Goal: Find specific page/section: Find specific page/section

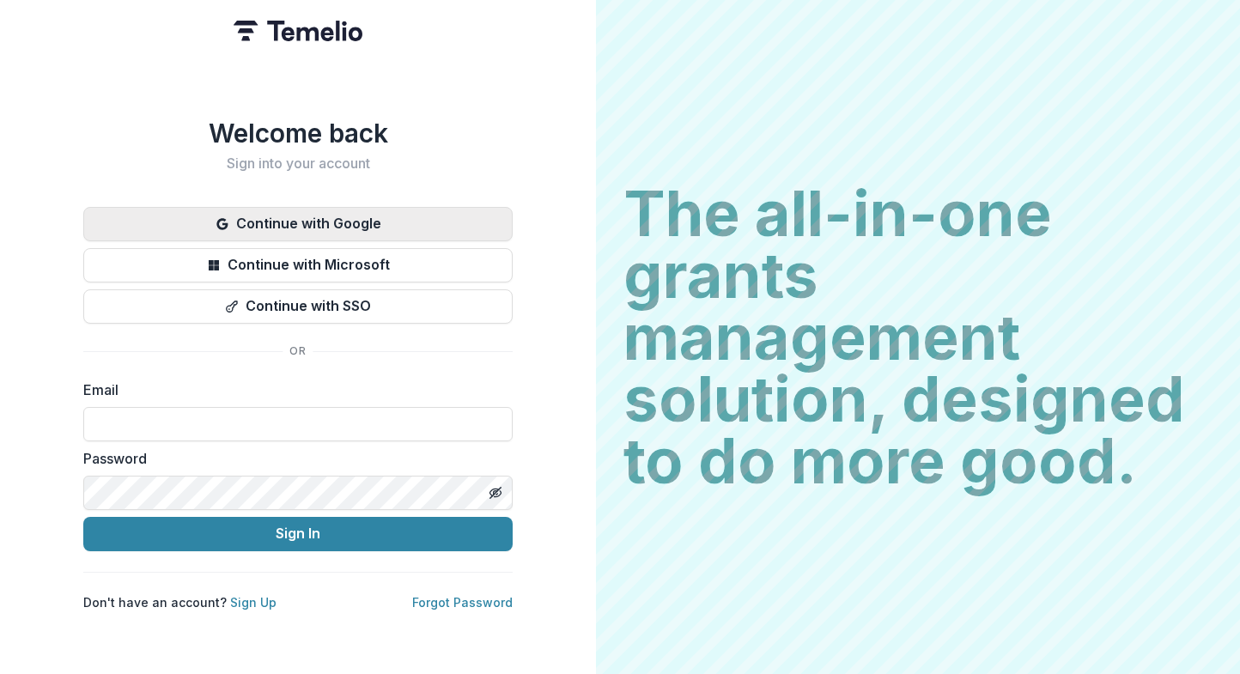
click at [365, 210] on button "Continue with Google" at bounding box center [297, 224] width 429 height 34
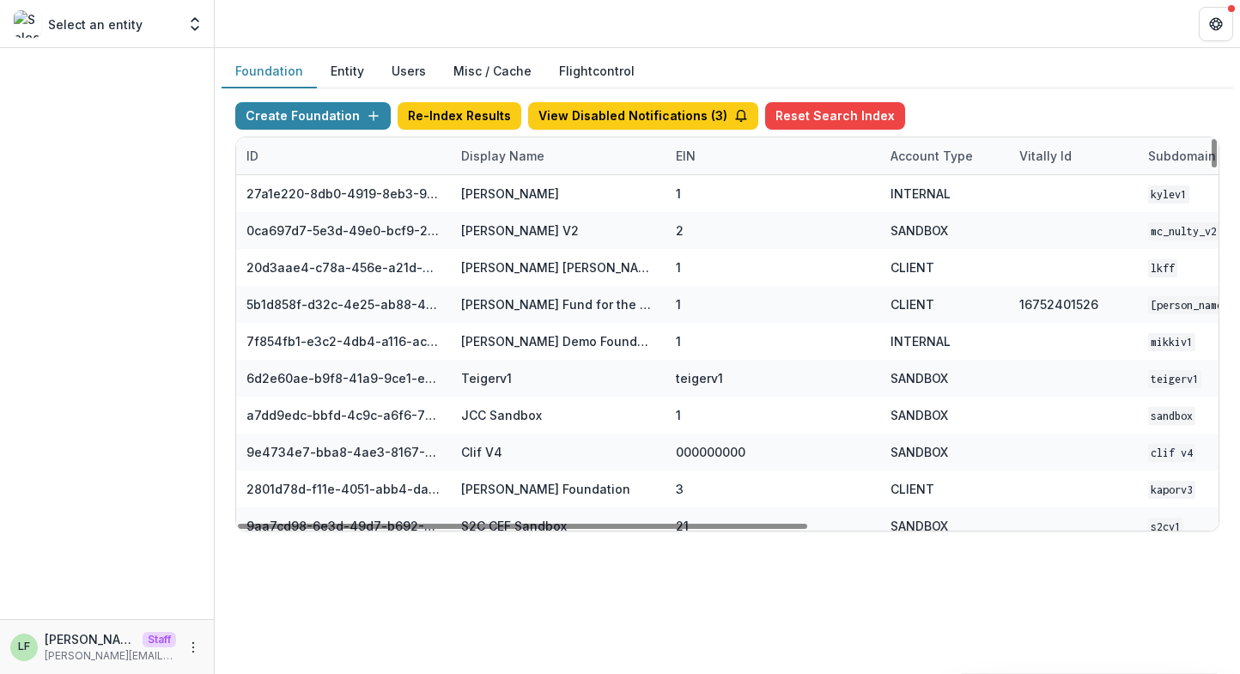
click at [523, 160] on div "Display Name" at bounding box center [503, 156] width 104 height 18
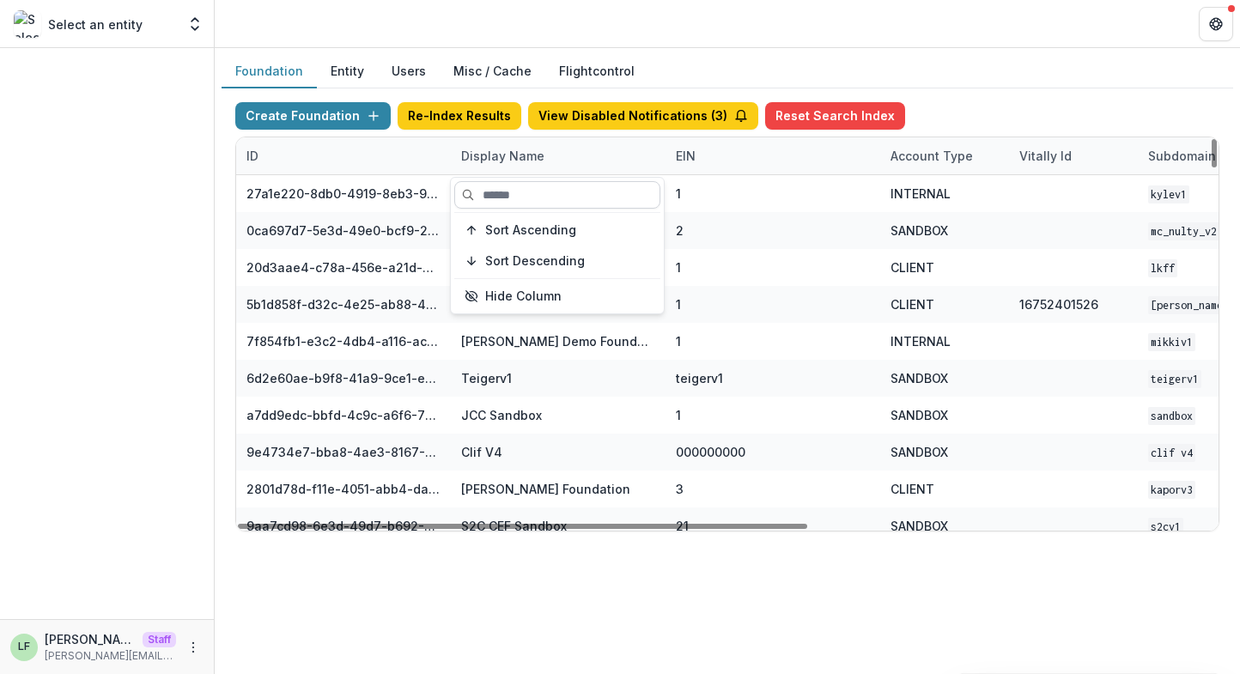
click at [521, 201] on input at bounding box center [557, 194] width 206 height 27
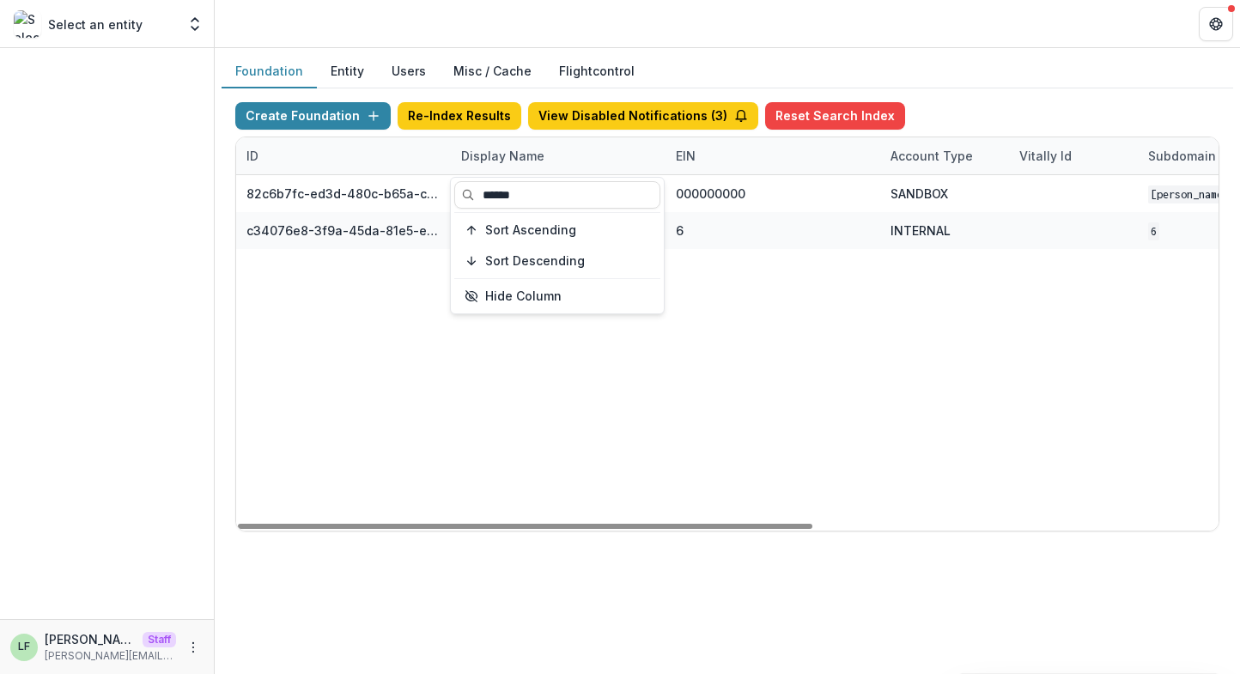
type input "******"
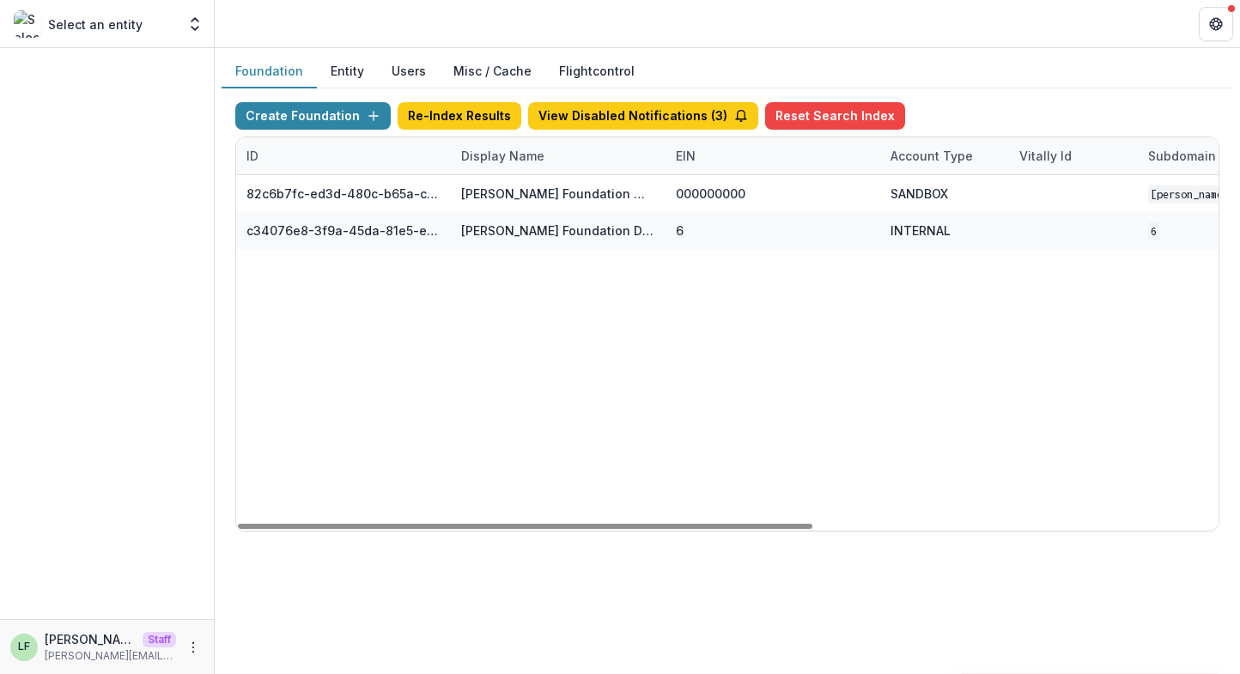
drag, startPoint x: 726, startPoint y: 303, endPoint x: 716, endPoint y: 300, distance: 10.9
click at [726, 303] on div "82c6b7fc-ed3d-480c-b65a-c0e7c58a9fc1 Robert W Plaster Foundation Workflow Sandb…" at bounding box center [1073, 352] width 1674 height 355
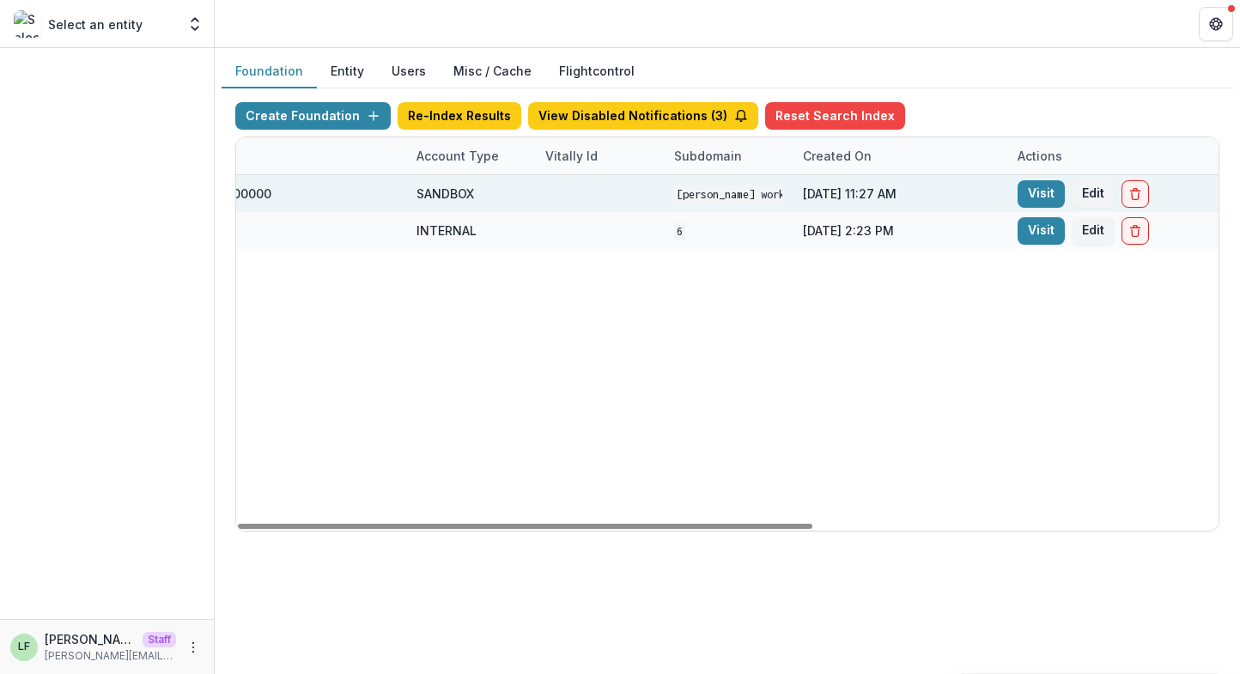
scroll to position [0, 614]
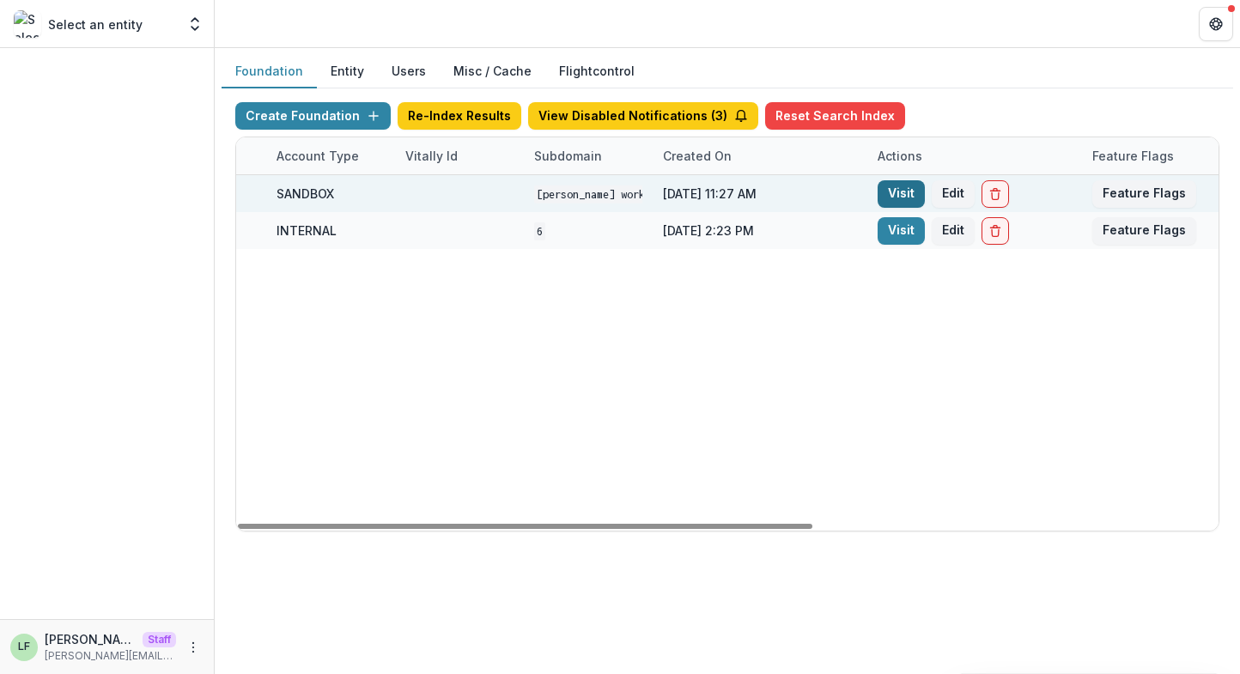
click at [884, 190] on link "Visit" at bounding box center [901, 193] width 47 height 27
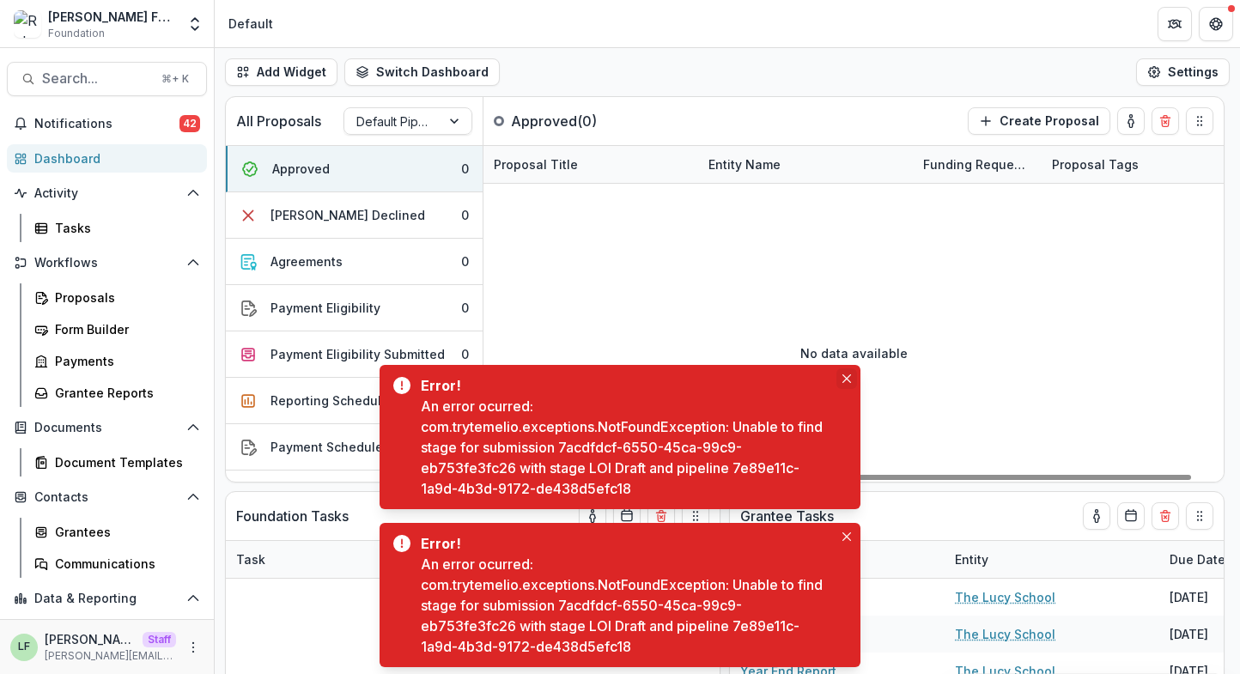
click at [847, 382] on icon "Close" at bounding box center [846, 378] width 9 height 9
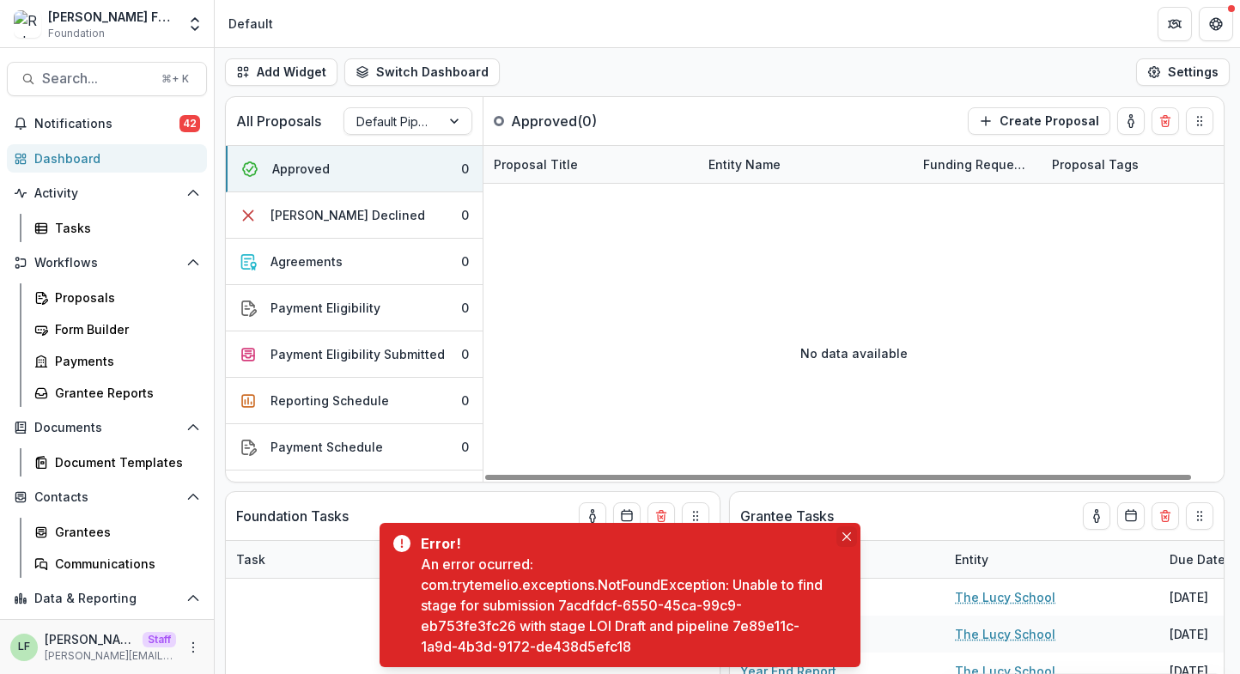
click at [841, 527] on button "Close" at bounding box center [846, 536] width 21 height 21
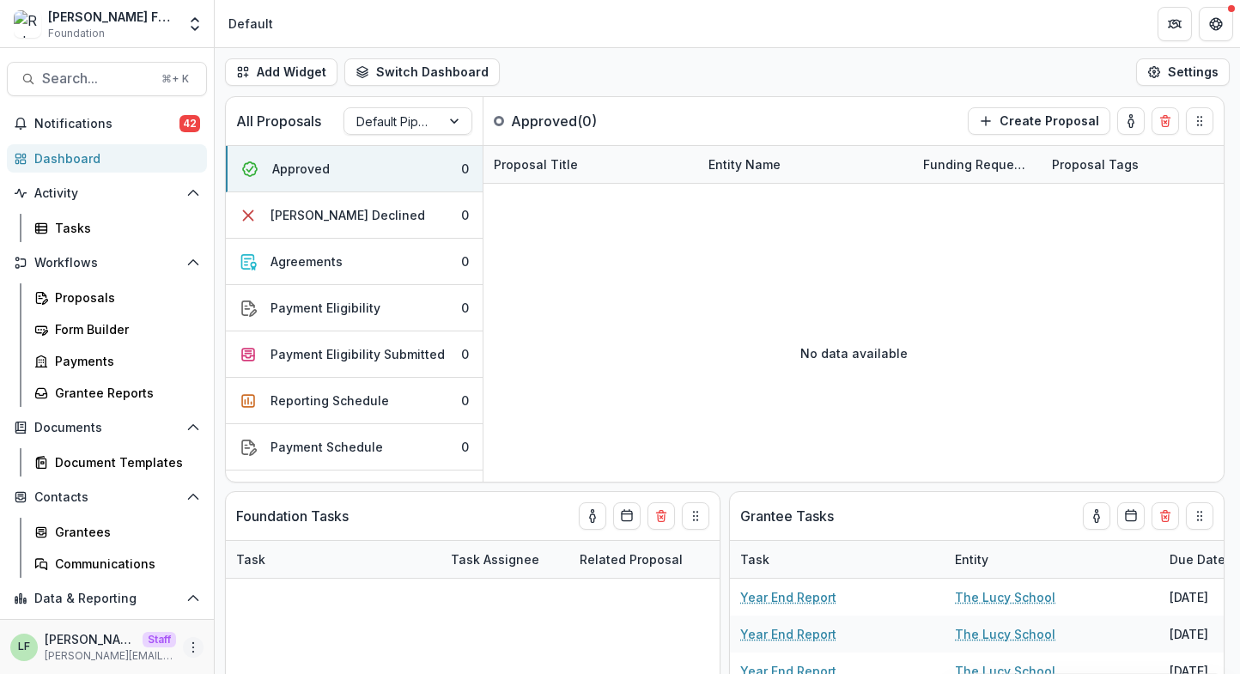
click at [186, 647] on icon "More" at bounding box center [193, 648] width 14 height 14
click at [276, 609] on link "User Settings" at bounding box center [302, 611] width 184 height 28
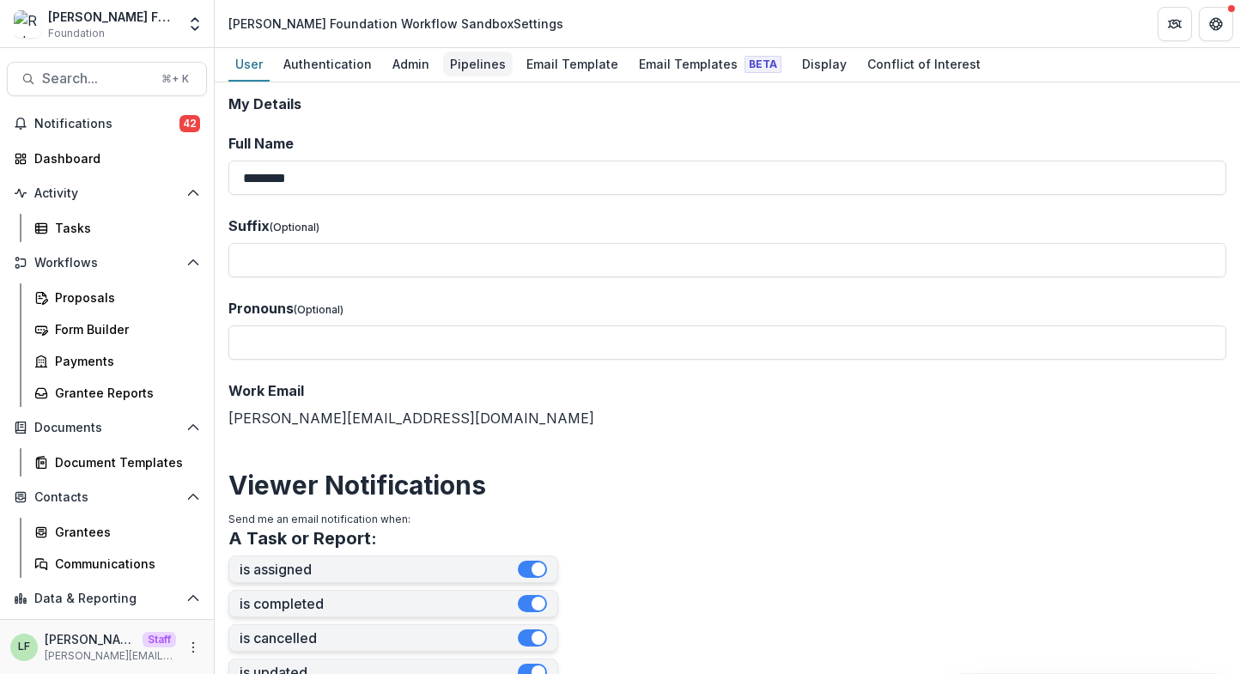
click at [466, 53] on div "Pipelines" at bounding box center [478, 64] width 70 height 25
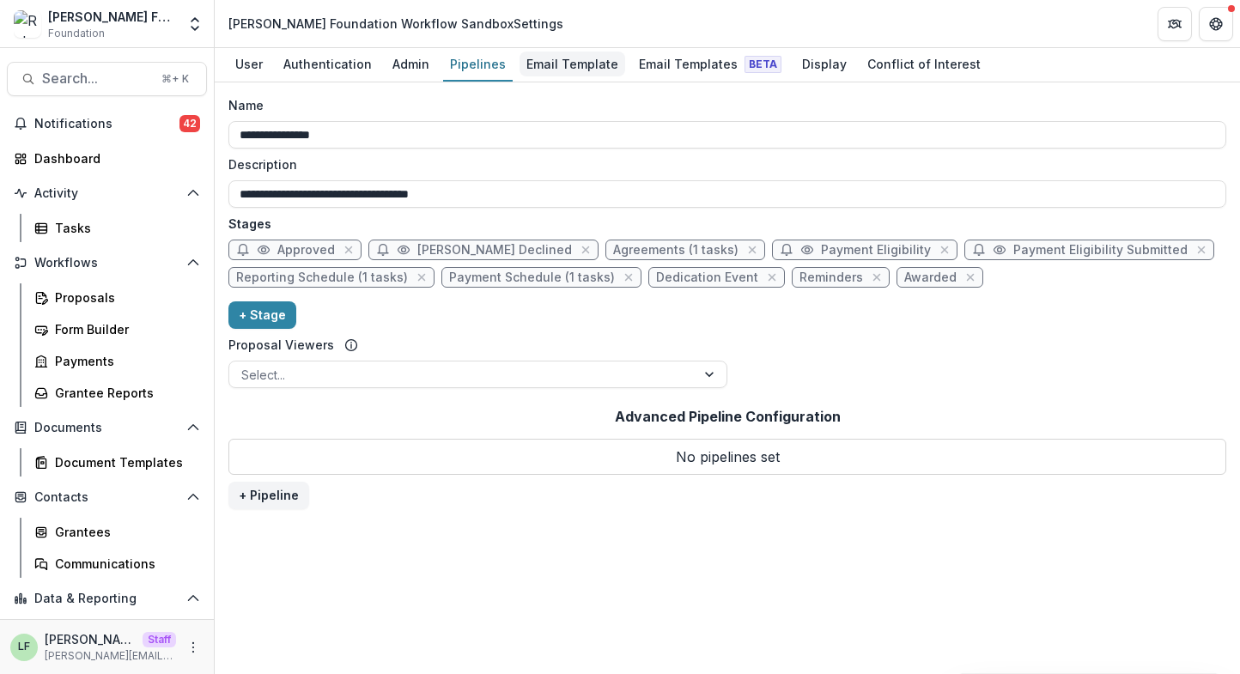
click at [535, 75] on div "Email Template" at bounding box center [572, 64] width 106 height 25
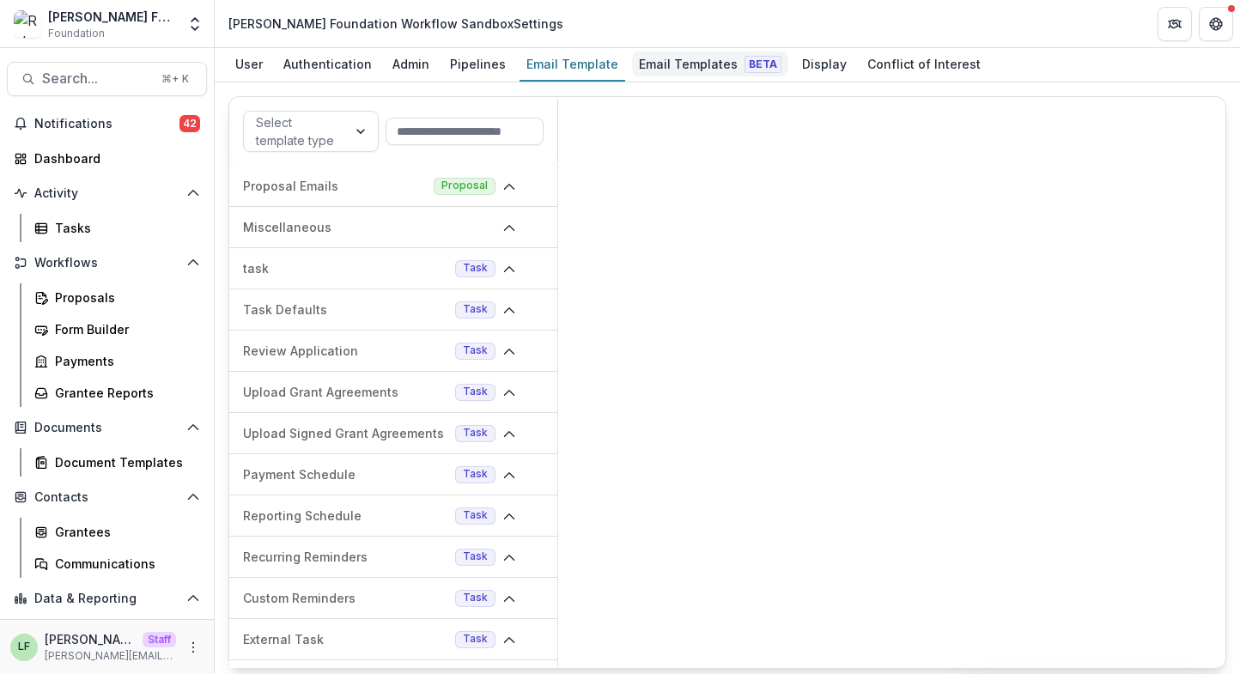
click at [674, 70] on div "Email Templates Beta" at bounding box center [710, 64] width 156 height 25
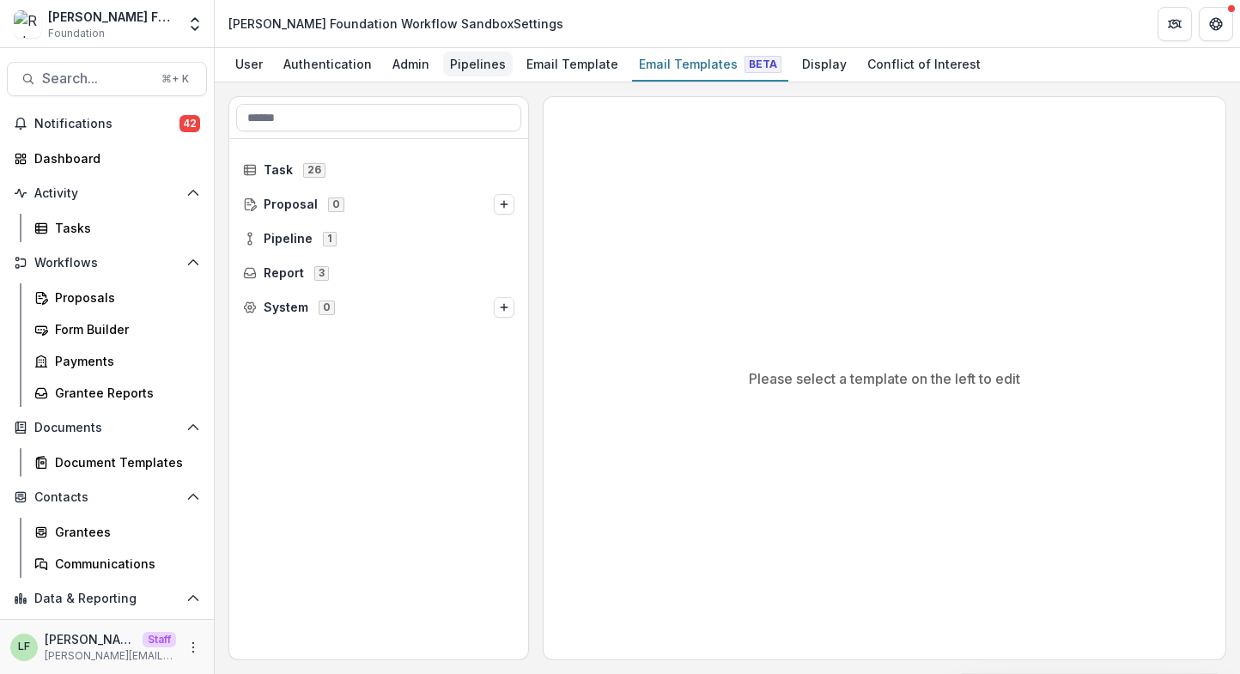
click at [458, 71] on div "Pipelines" at bounding box center [478, 64] width 70 height 25
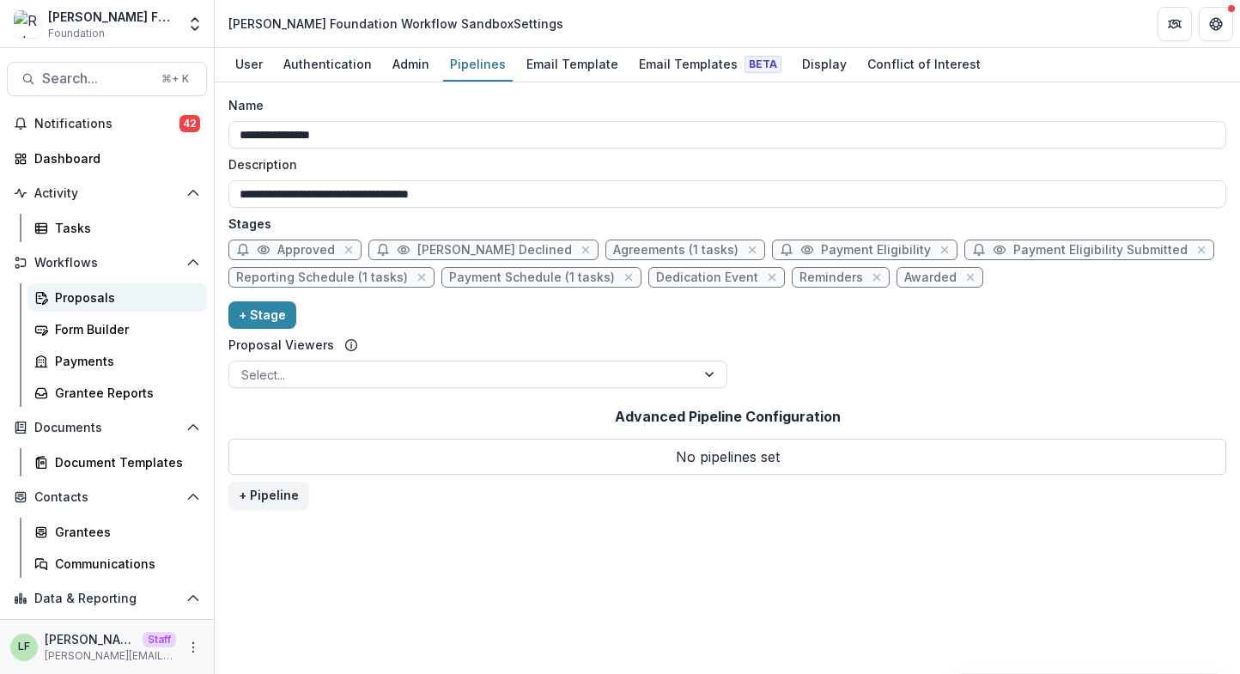
click at [97, 301] on div "Proposals" at bounding box center [124, 298] width 138 height 18
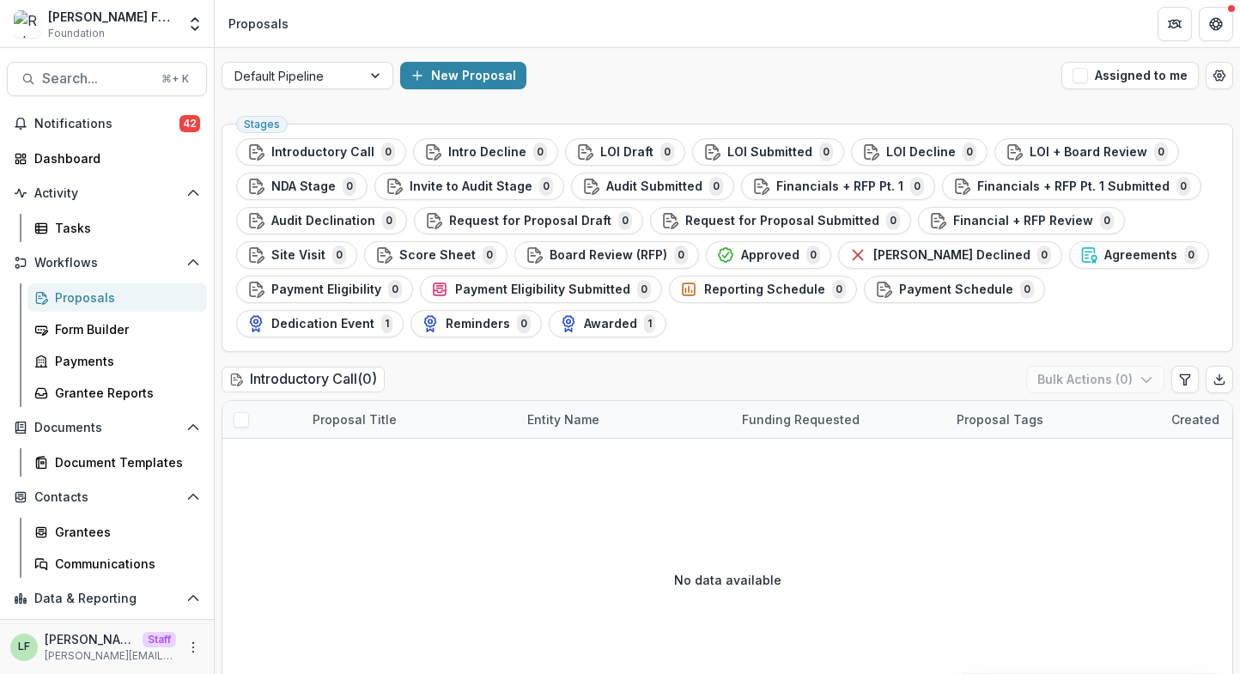
click at [170, 635] on div "LF [PERSON_NAME] Staff [PERSON_NAME][EMAIL_ADDRESS][DOMAIN_NAME]" at bounding box center [93, 646] width 166 height 33
click at [185, 635] on div "LF [PERSON_NAME] Staff [PERSON_NAME][EMAIL_ADDRESS][DOMAIN_NAME]" at bounding box center [106, 646] width 193 height 33
click at [191, 653] on button "More" at bounding box center [193, 647] width 21 height 21
click at [249, 608] on link "User Settings" at bounding box center [302, 611] width 184 height 28
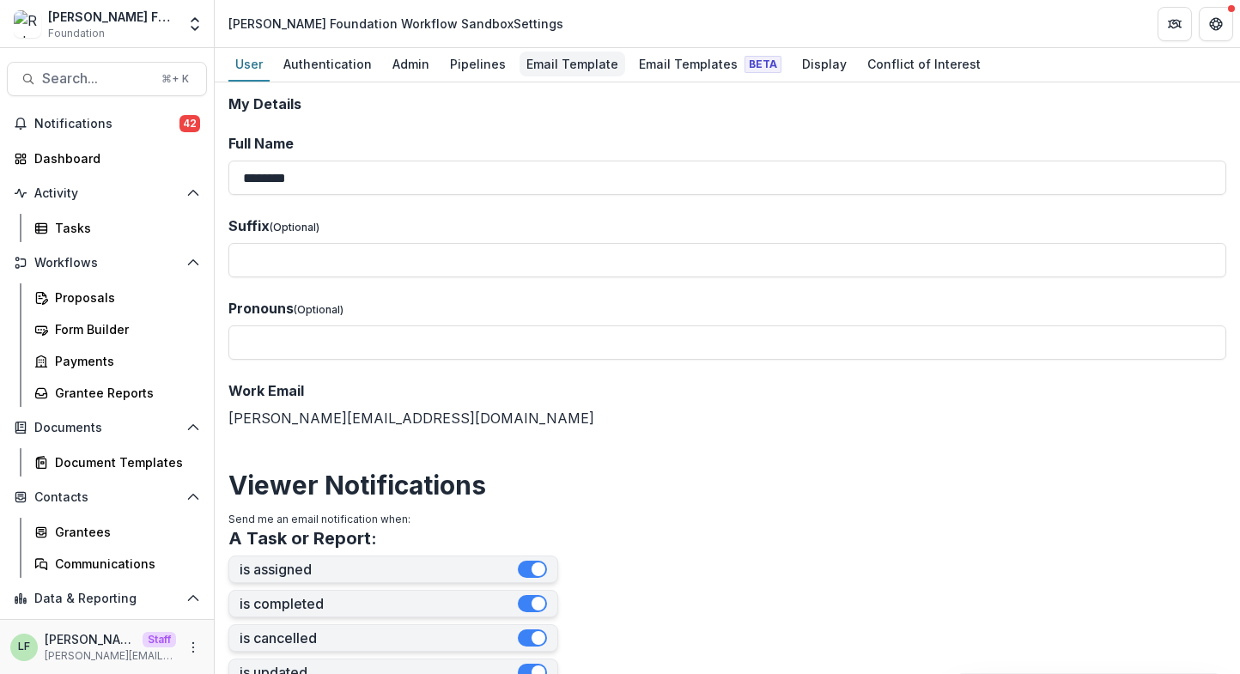
click at [525, 56] on div "Email Template" at bounding box center [572, 64] width 106 height 25
click at [471, 56] on div "Pipelines" at bounding box center [478, 64] width 70 height 25
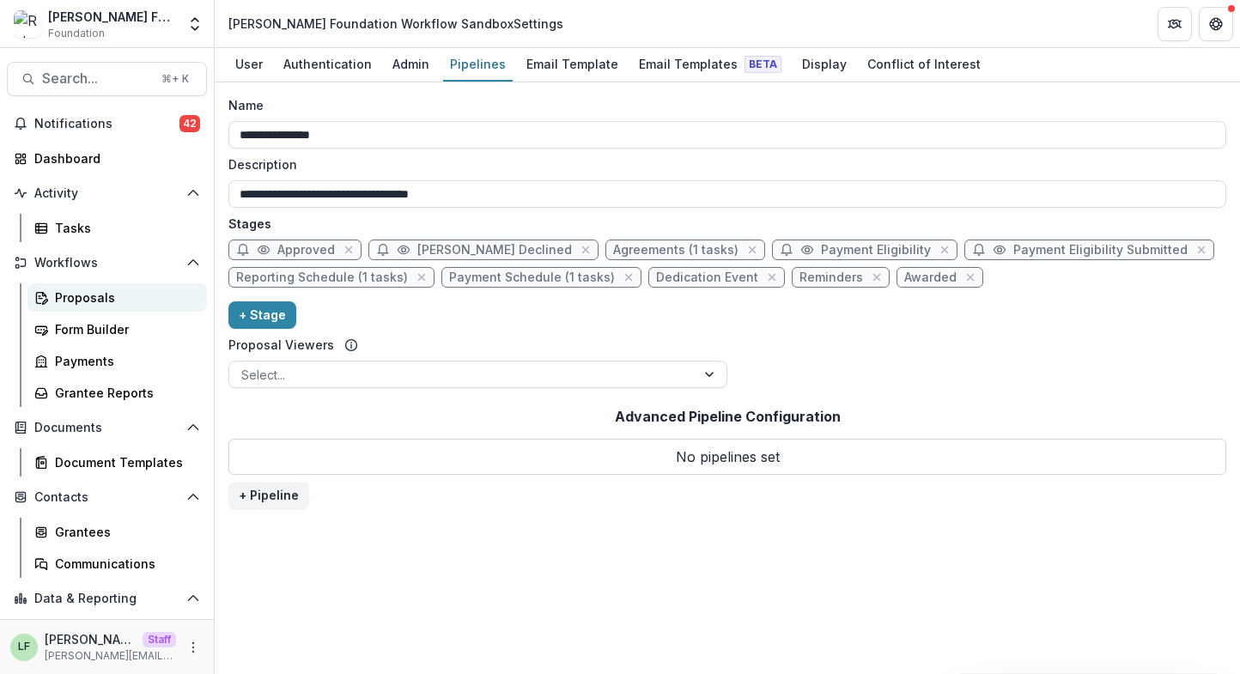
click at [119, 293] on div "Proposals" at bounding box center [124, 298] width 138 height 18
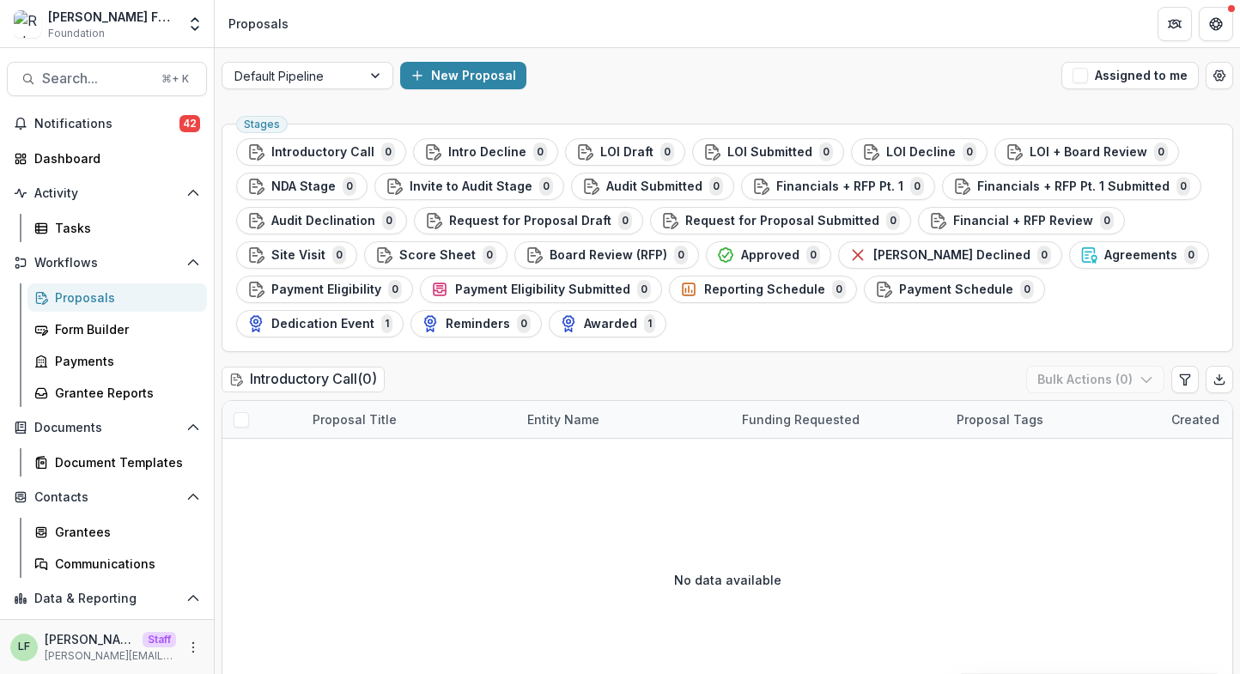
click at [194, 655] on div "LF [PERSON_NAME] Staff [PERSON_NAME][EMAIL_ADDRESS][DOMAIN_NAME]" at bounding box center [106, 646] width 193 height 33
click at [194, 649] on icon "More" at bounding box center [193, 648] width 14 height 14
click at [257, 614] on link "User Settings" at bounding box center [302, 611] width 184 height 28
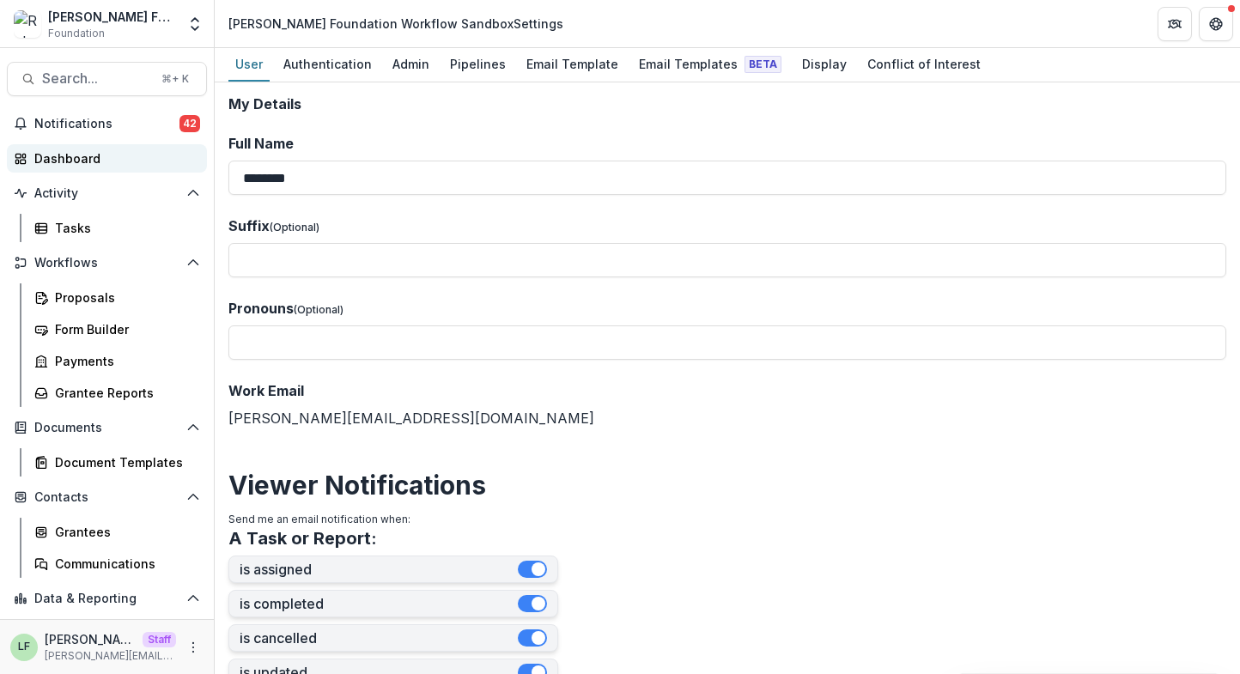
click at [116, 146] on link "Dashboard" at bounding box center [107, 158] width 200 height 28
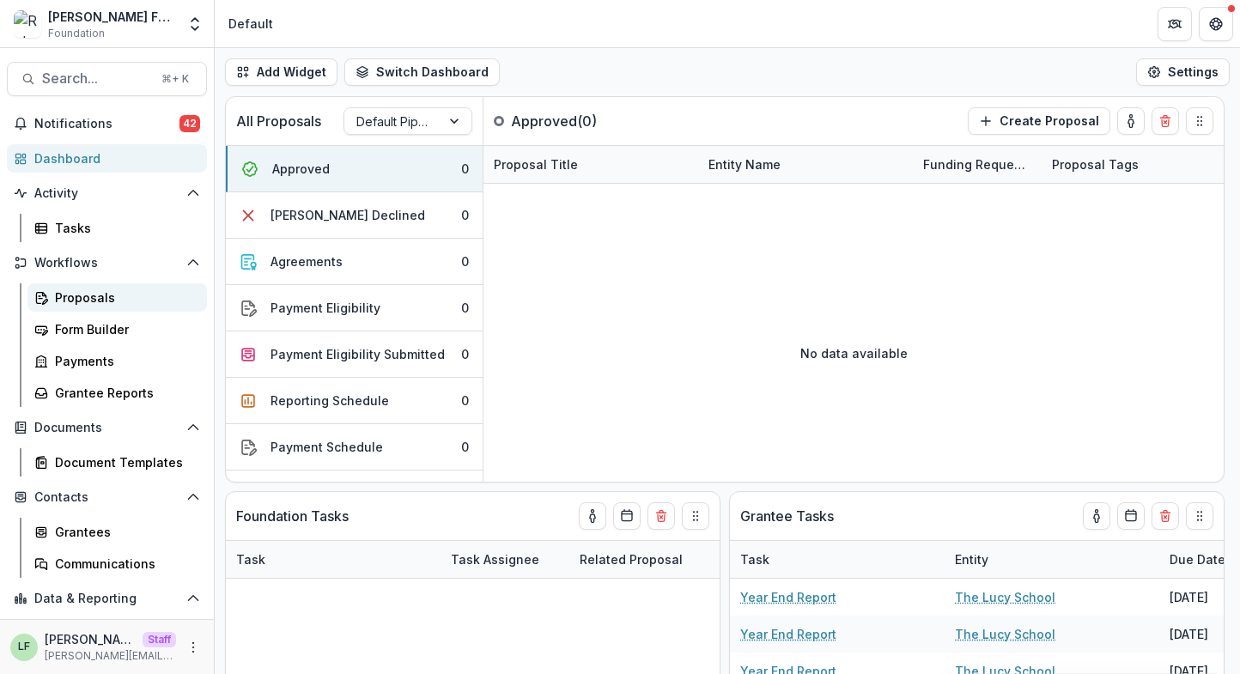
click at [105, 294] on div "Proposals" at bounding box center [124, 298] width 138 height 18
